Goal: Task Accomplishment & Management: Use online tool/utility

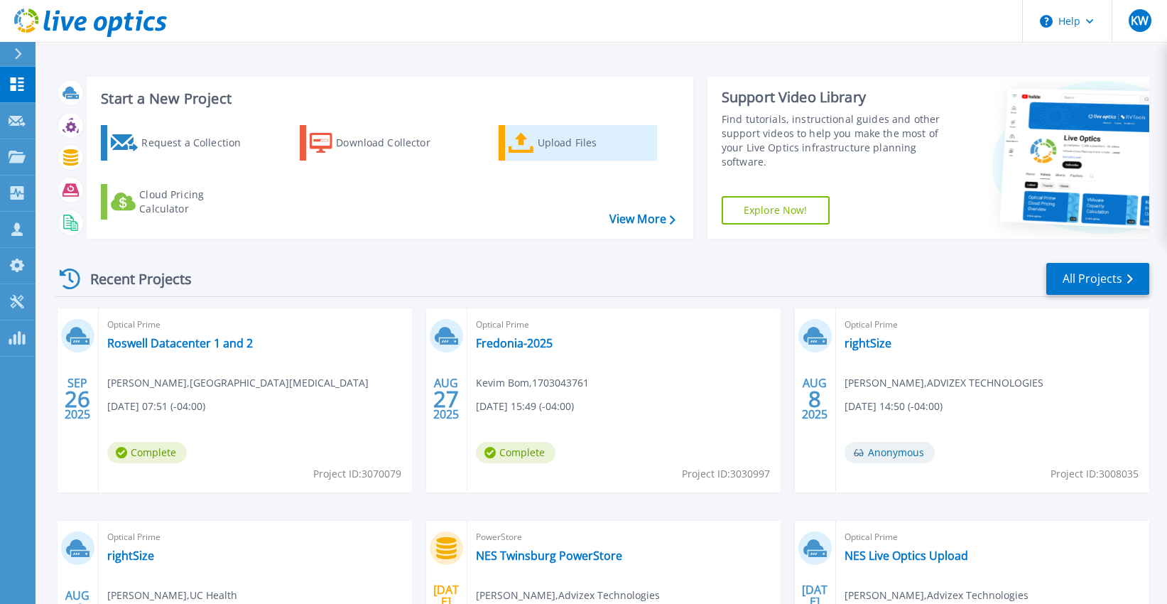
click at [585, 141] on div "Upload Files" at bounding box center [595, 143] width 114 height 28
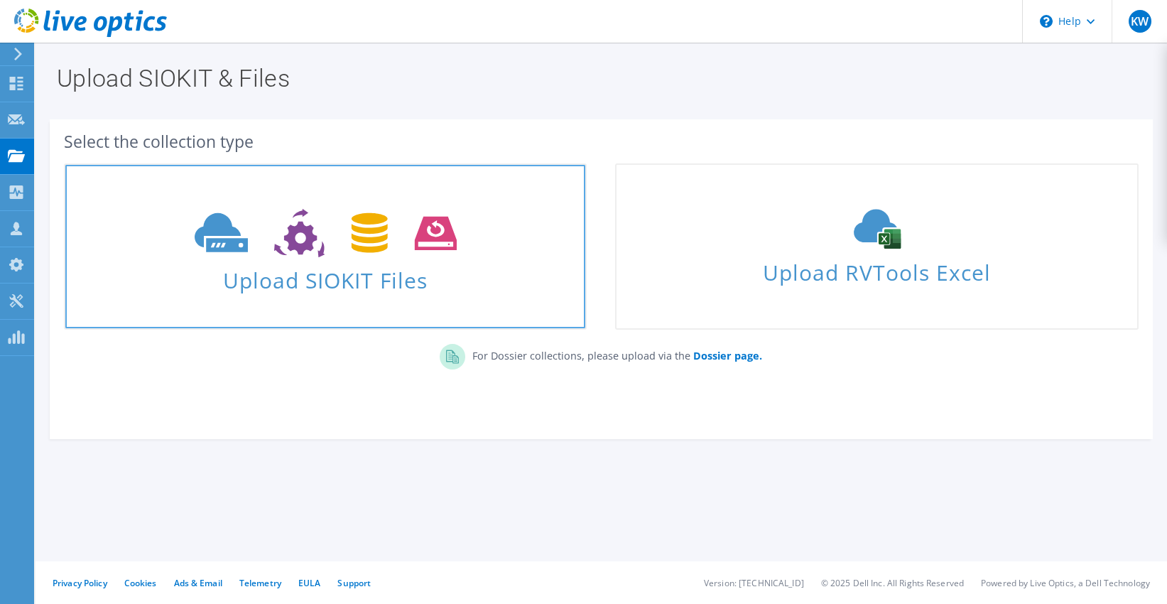
click at [421, 273] on span "Upload SIOKIT Files" at bounding box center [325, 276] width 520 height 31
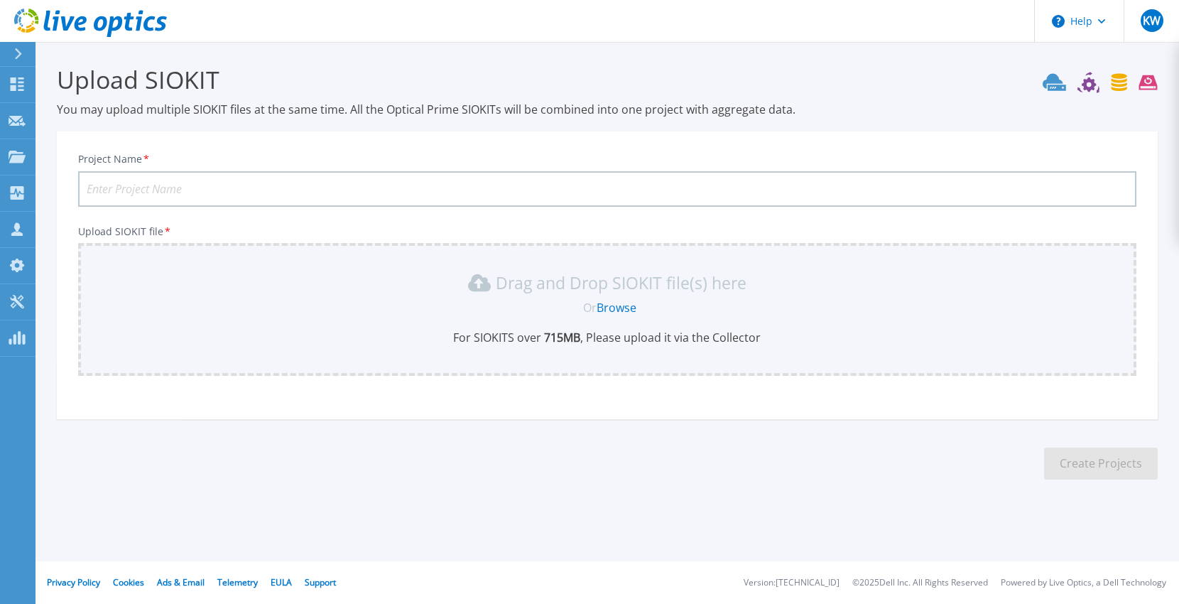
click at [146, 185] on input "Project Name *" at bounding box center [607, 189] width 1059 height 36
type input "First Solar NVR"
click at [621, 305] on link "Browse" at bounding box center [618, 308] width 40 height 16
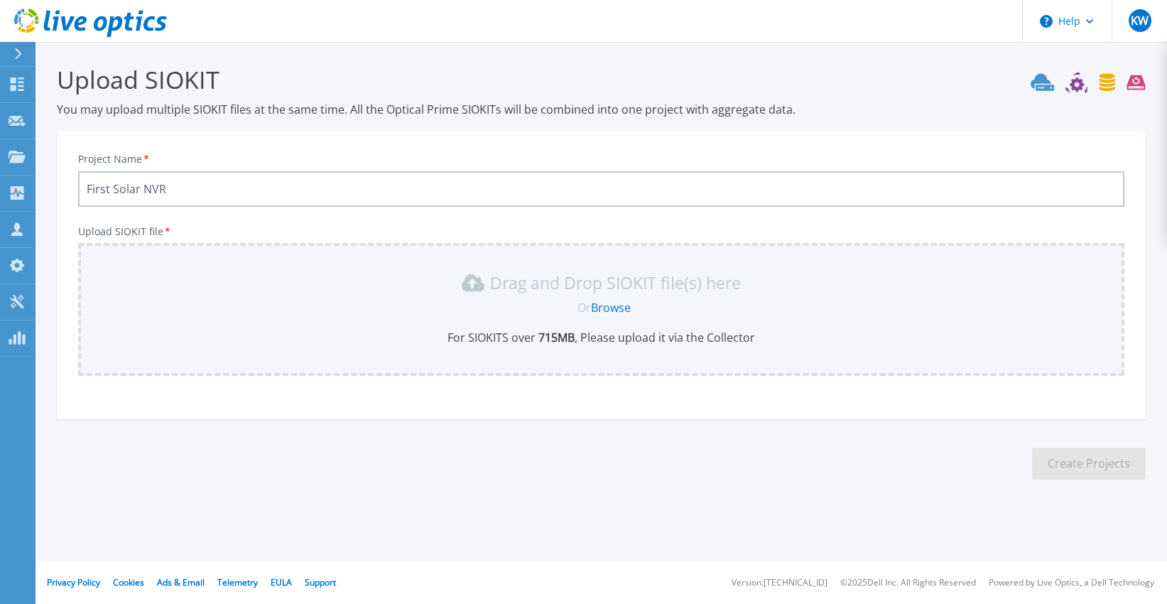
scroll to position [28, 0]
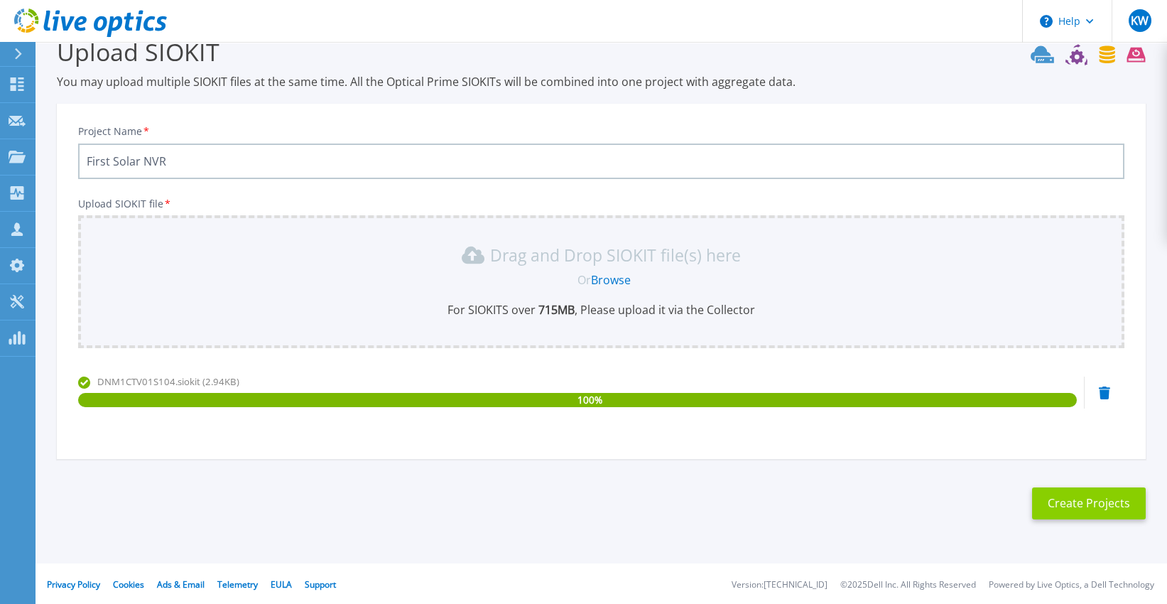
click at [1118, 496] on button "Create Projects" at bounding box center [1089, 503] width 114 height 32
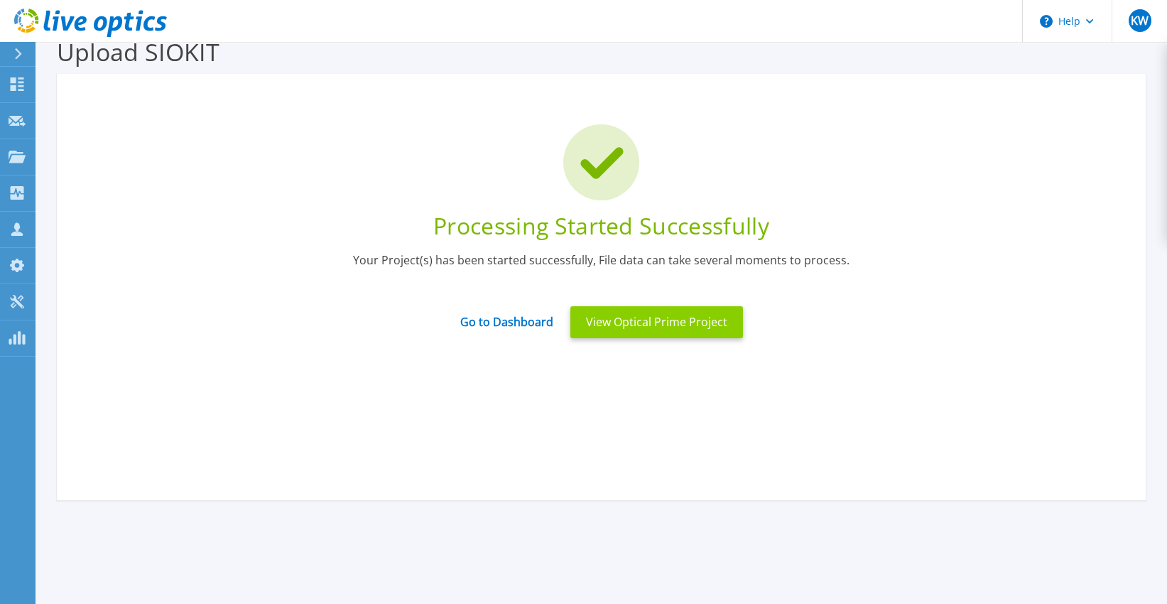
click at [645, 321] on button "View Optical Prime Project" at bounding box center [657, 322] width 173 height 32
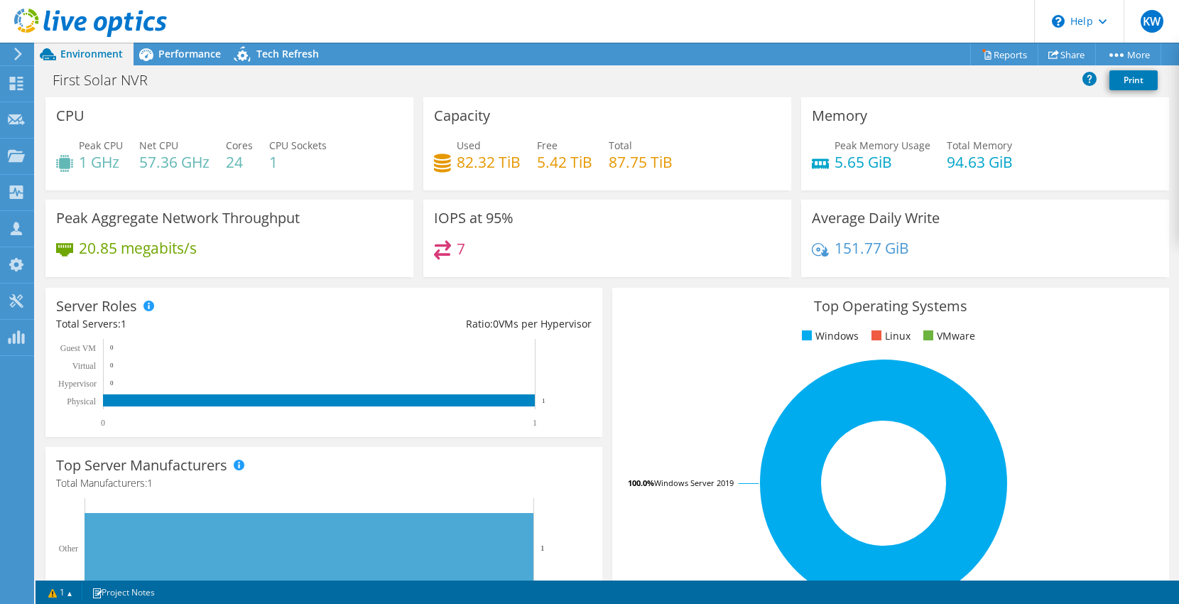
drag, startPoint x: 576, startPoint y: 163, endPoint x: 543, endPoint y: 167, distance: 32.9
click at [544, 167] on h4 "5.42 TiB" at bounding box center [564, 162] width 55 height 16
click at [588, 70] on div "First Solar NVR Print" at bounding box center [608, 80] width 1144 height 26
click at [168, 47] on span "Performance" at bounding box center [189, 54] width 63 height 14
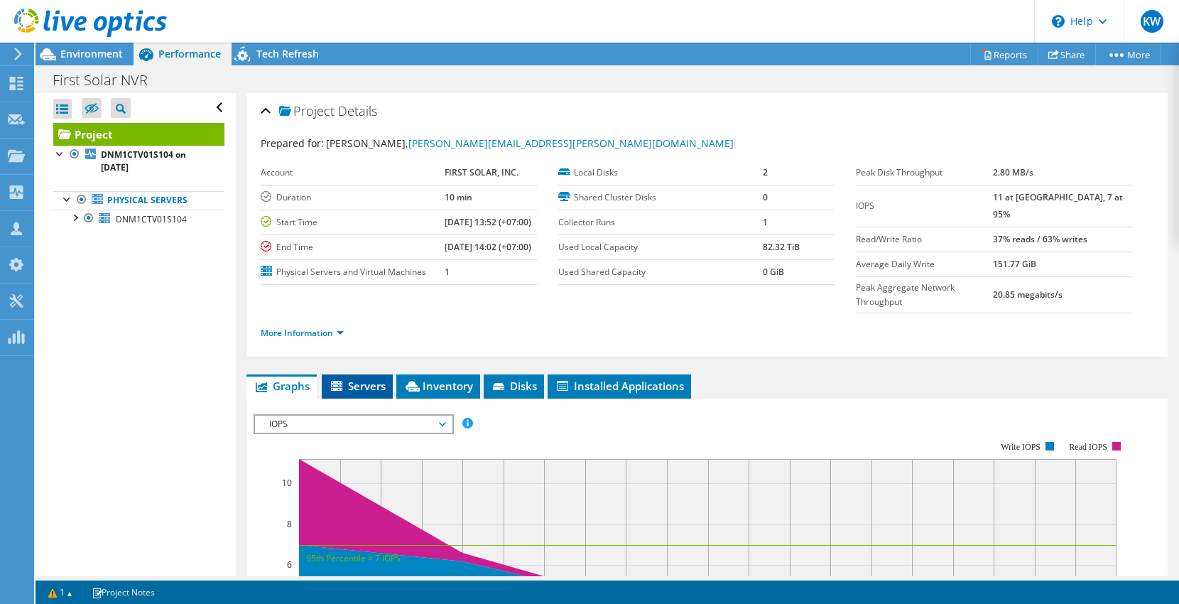
click at [347, 399] on li "Servers" at bounding box center [357, 386] width 71 height 24
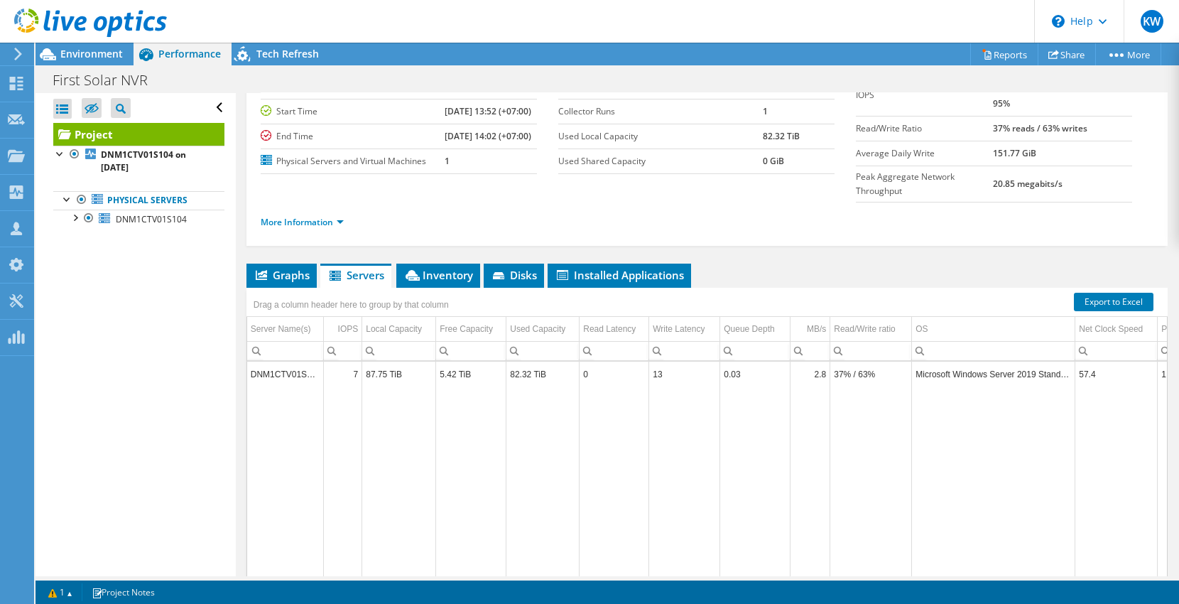
scroll to position [158, 0]
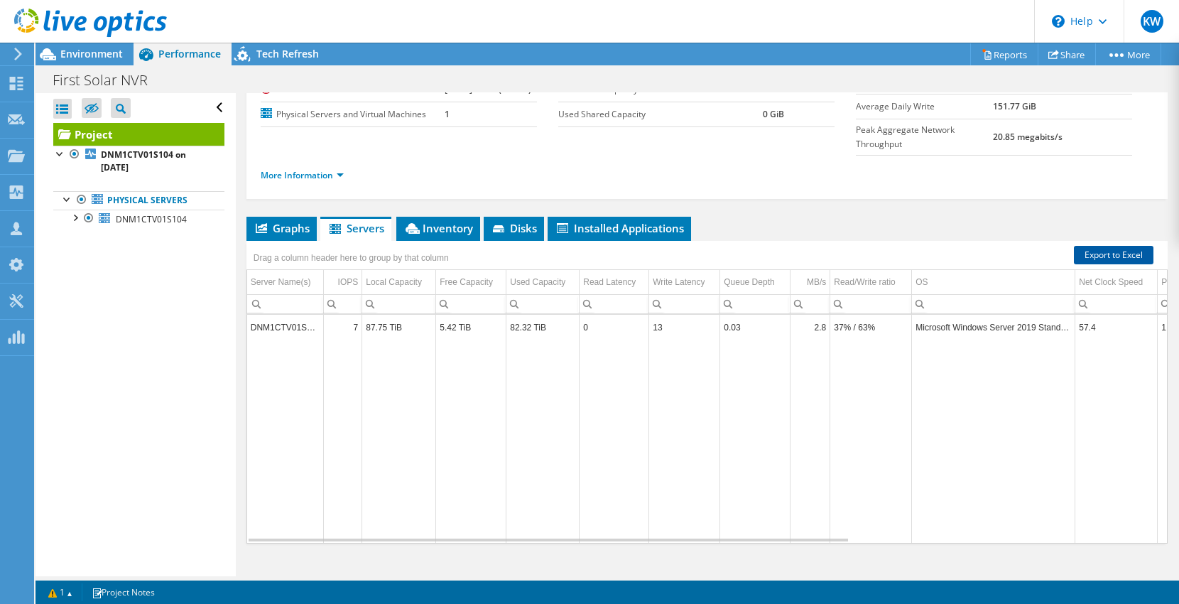
click at [1116, 264] on link "Export to Excel" at bounding box center [1114, 255] width 80 height 18
click at [442, 235] on span "Inventory" at bounding box center [439, 228] width 70 height 14
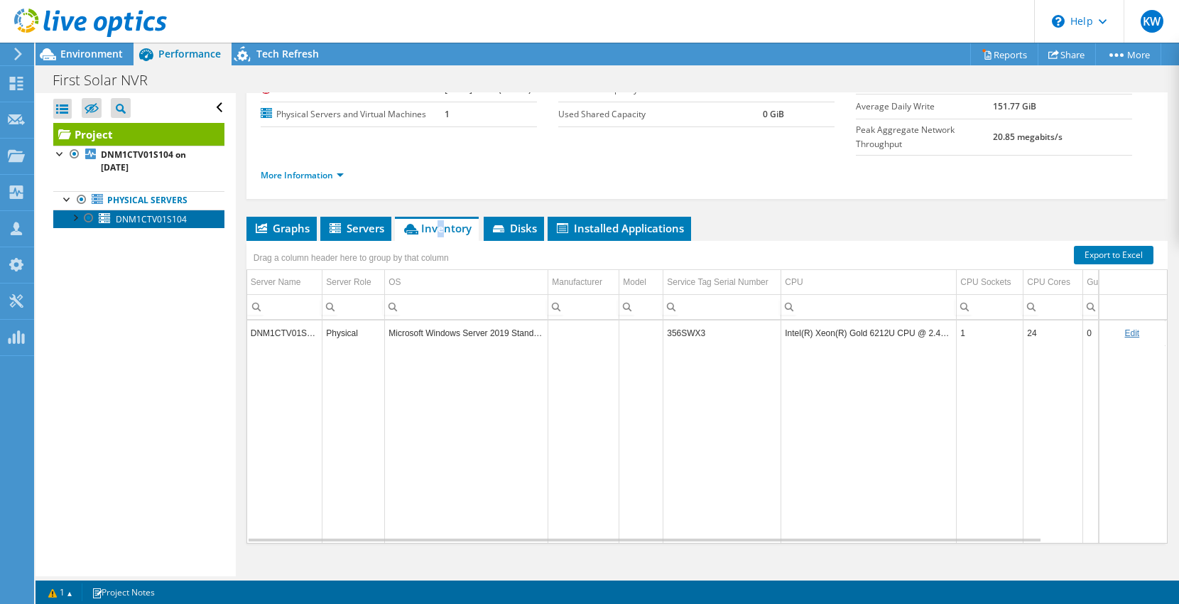
click at [144, 215] on span "DNM1CTV01S104" at bounding box center [151, 219] width 71 height 12
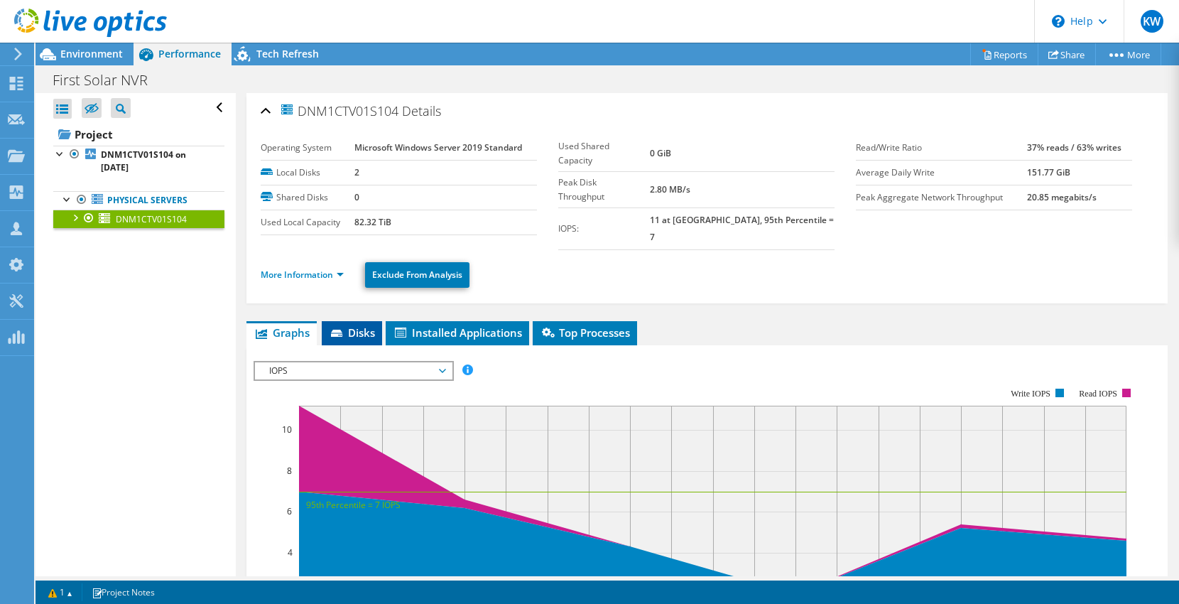
click at [356, 325] on span "Disks" at bounding box center [352, 332] width 46 height 14
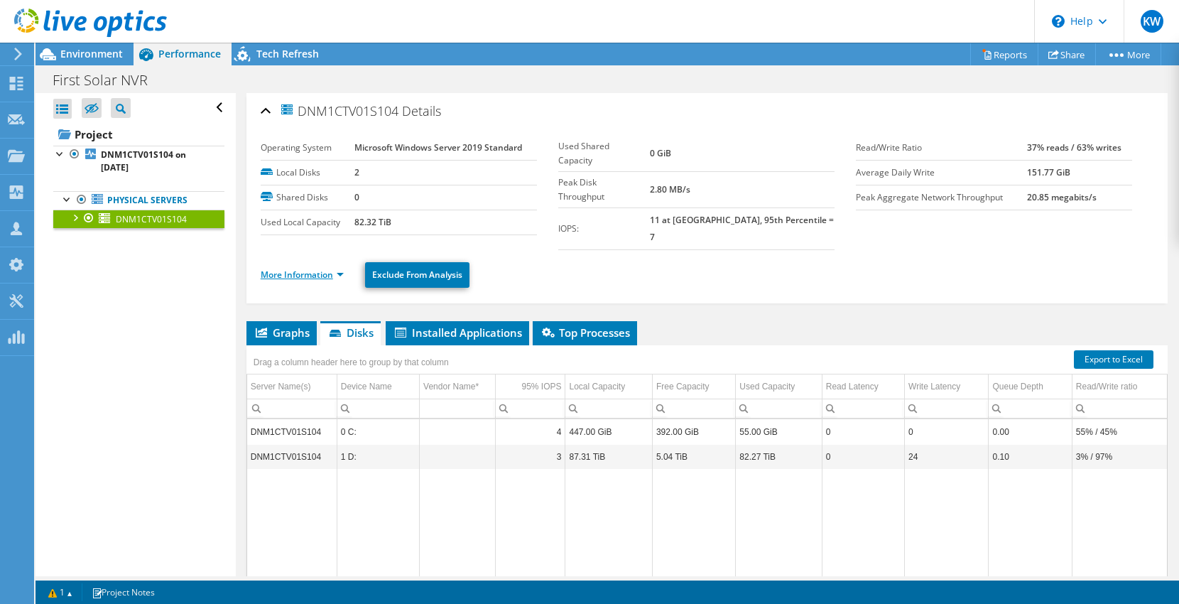
click at [328, 269] on link "More Information" at bounding box center [302, 275] width 83 height 12
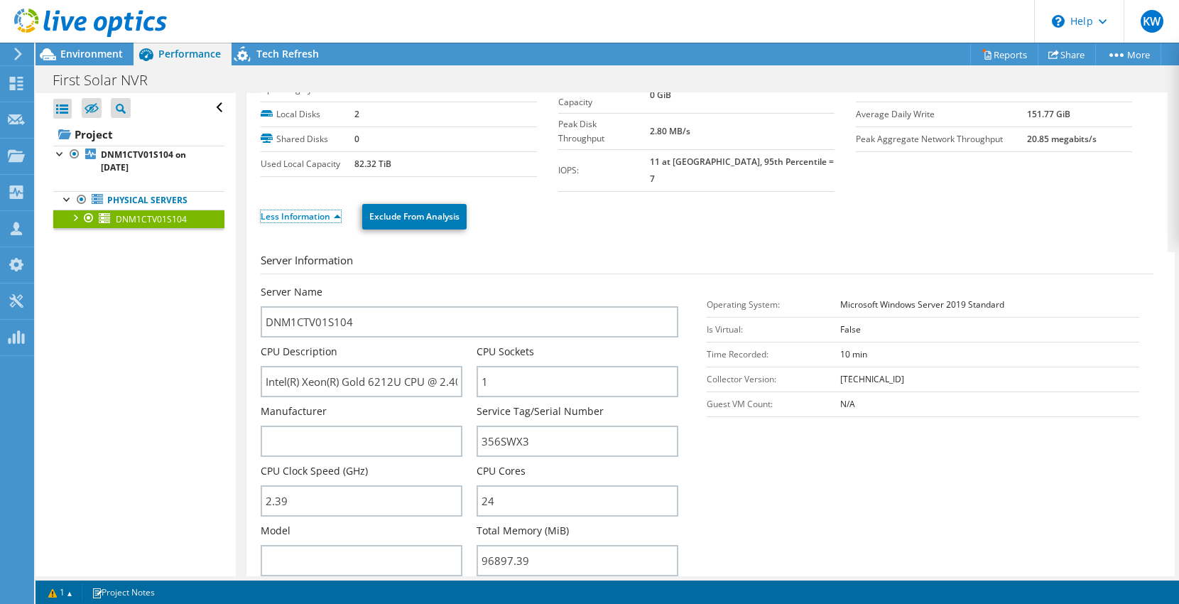
scroll to position [79, 0]
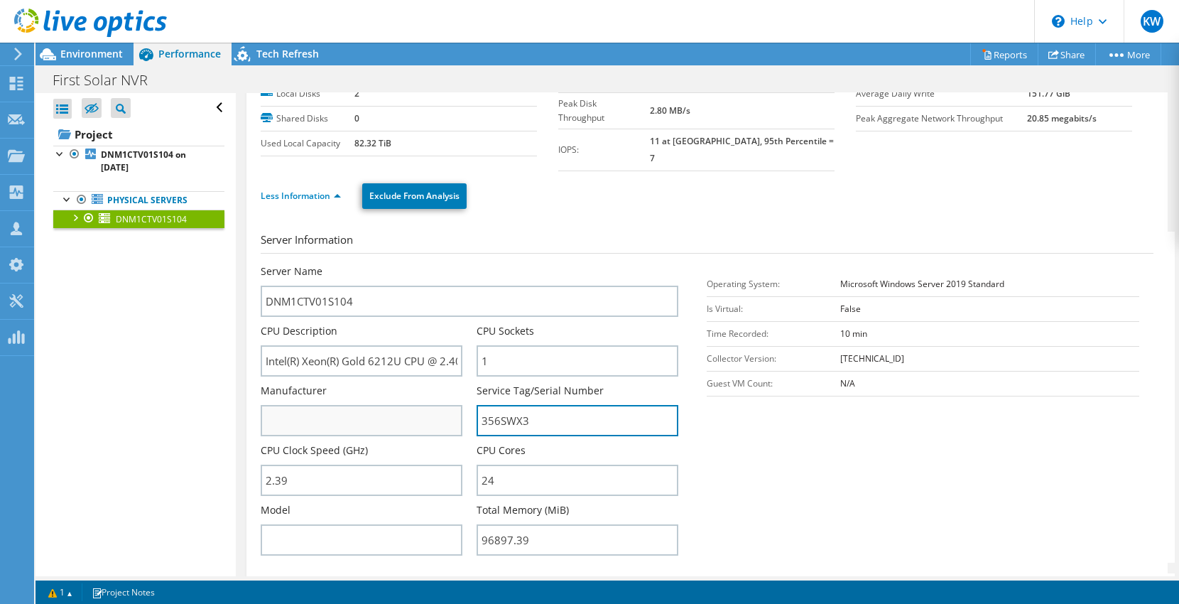
drag, startPoint x: 541, startPoint y: 403, endPoint x: 442, endPoint y: 402, distance: 99.5
click at [442, 264] on div "Server Name DNM1CTV01S104 CPU Description Intel(R) Xeon(R) Gold 6212U CPU @ 2.4…" at bounding box center [477, 264] width 433 height 0
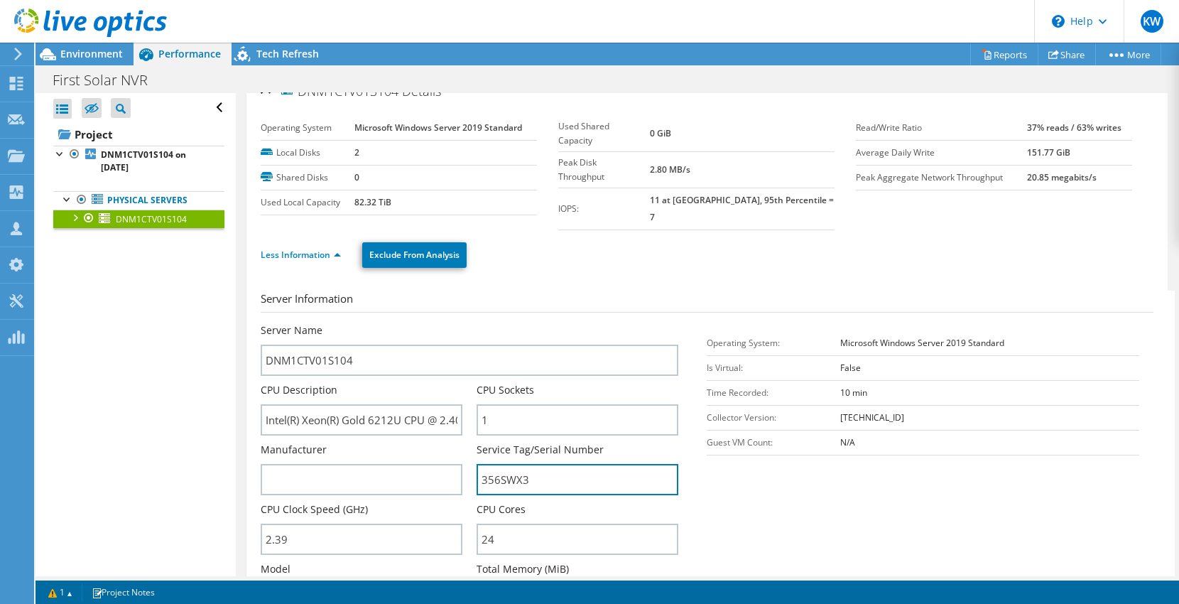
scroll to position [0, 0]
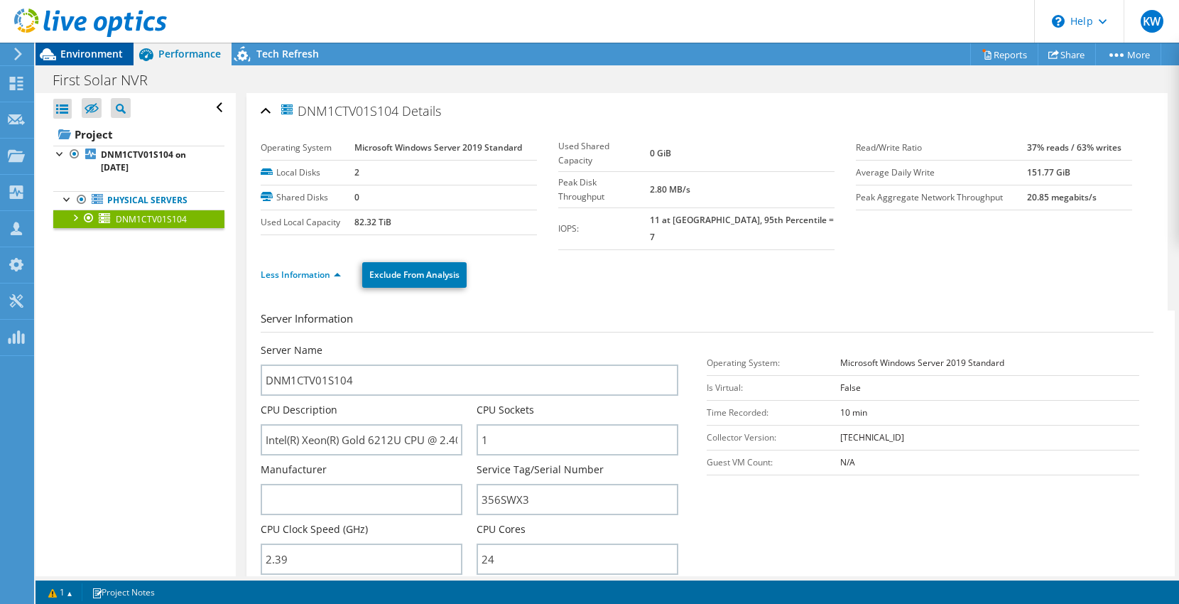
click at [95, 53] on span "Environment" at bounding box center [91, 54] width 63 height 14
